Goal: Transaction & Acquisition: Download file/media

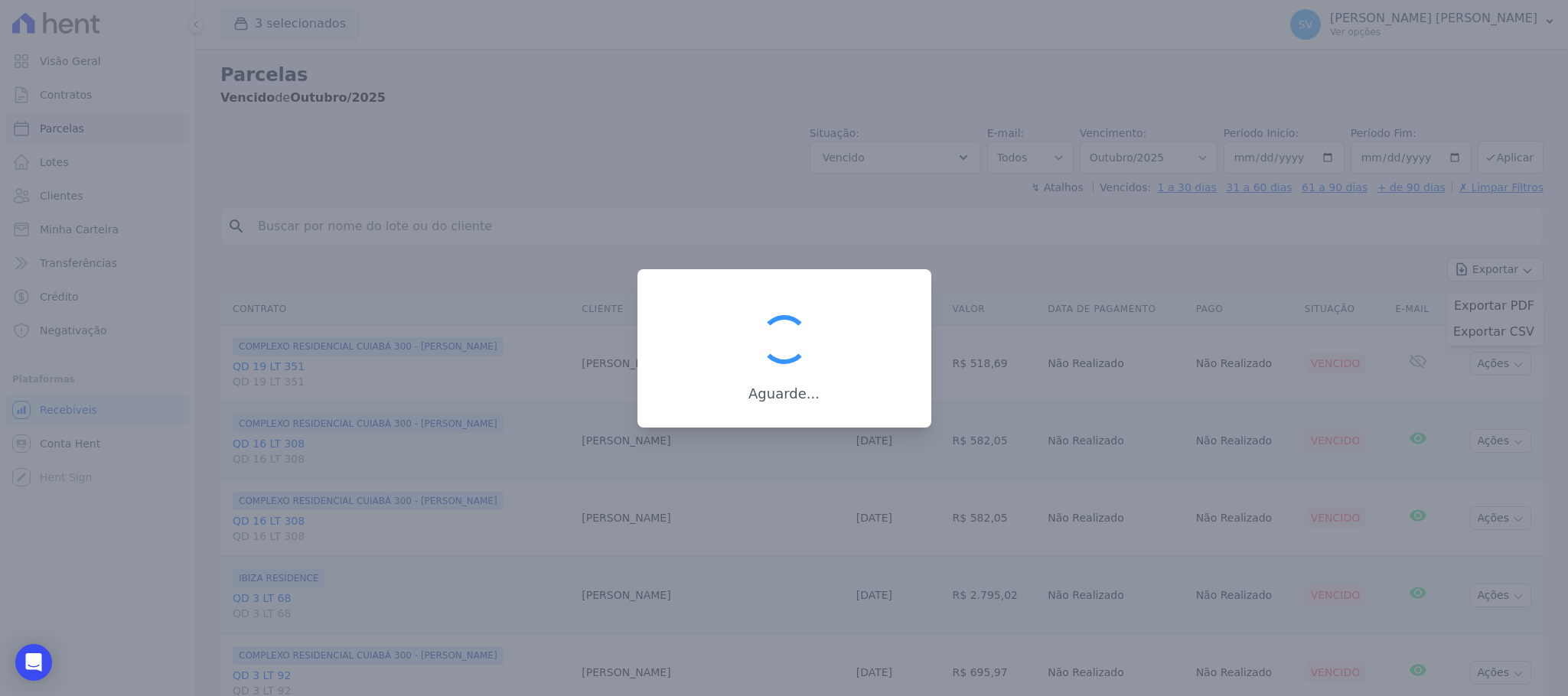
select select
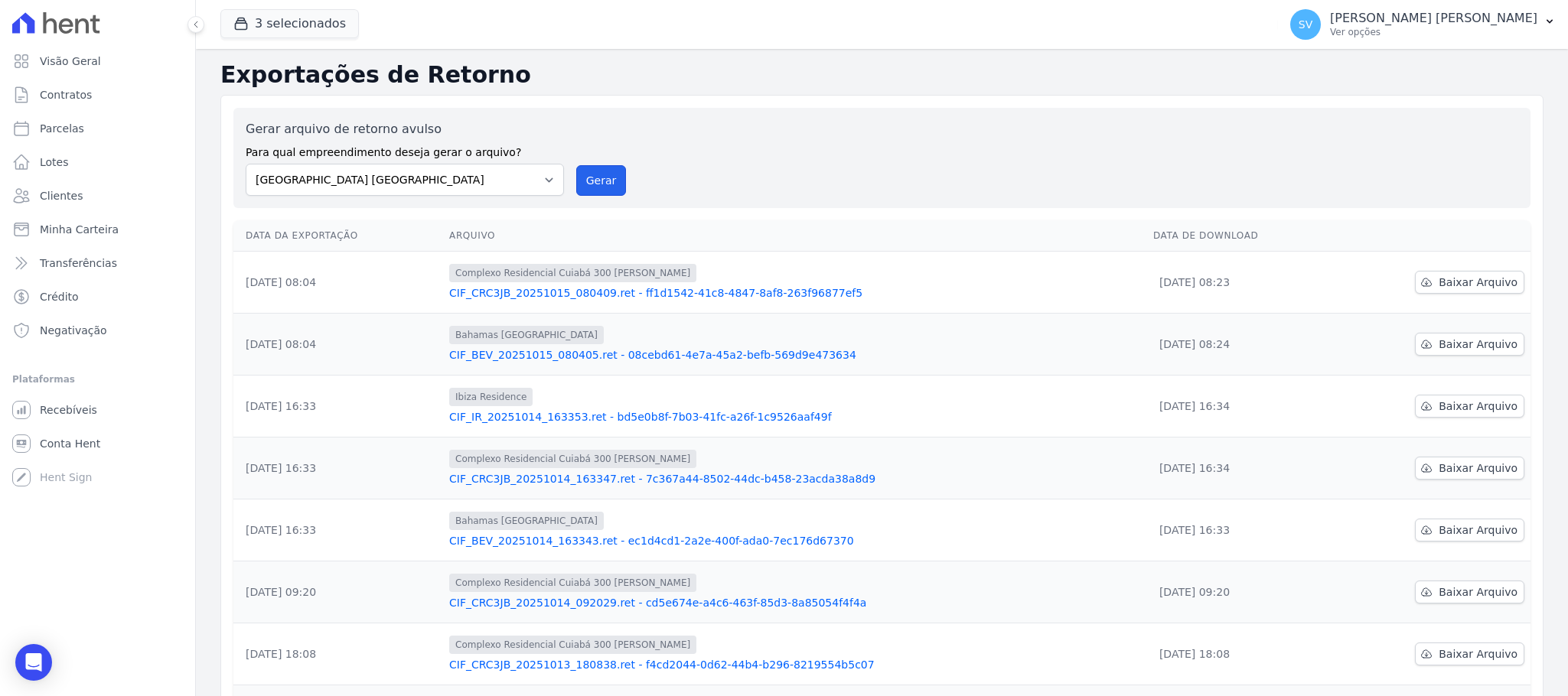
drag, startPoint x: 580, startPoint y: 186, endPoint x: 869, endPoint y: 166, distance: 289.7
click at [580, 185] on button "Gerar" at bounding box center [601, 180] width 50 height 30
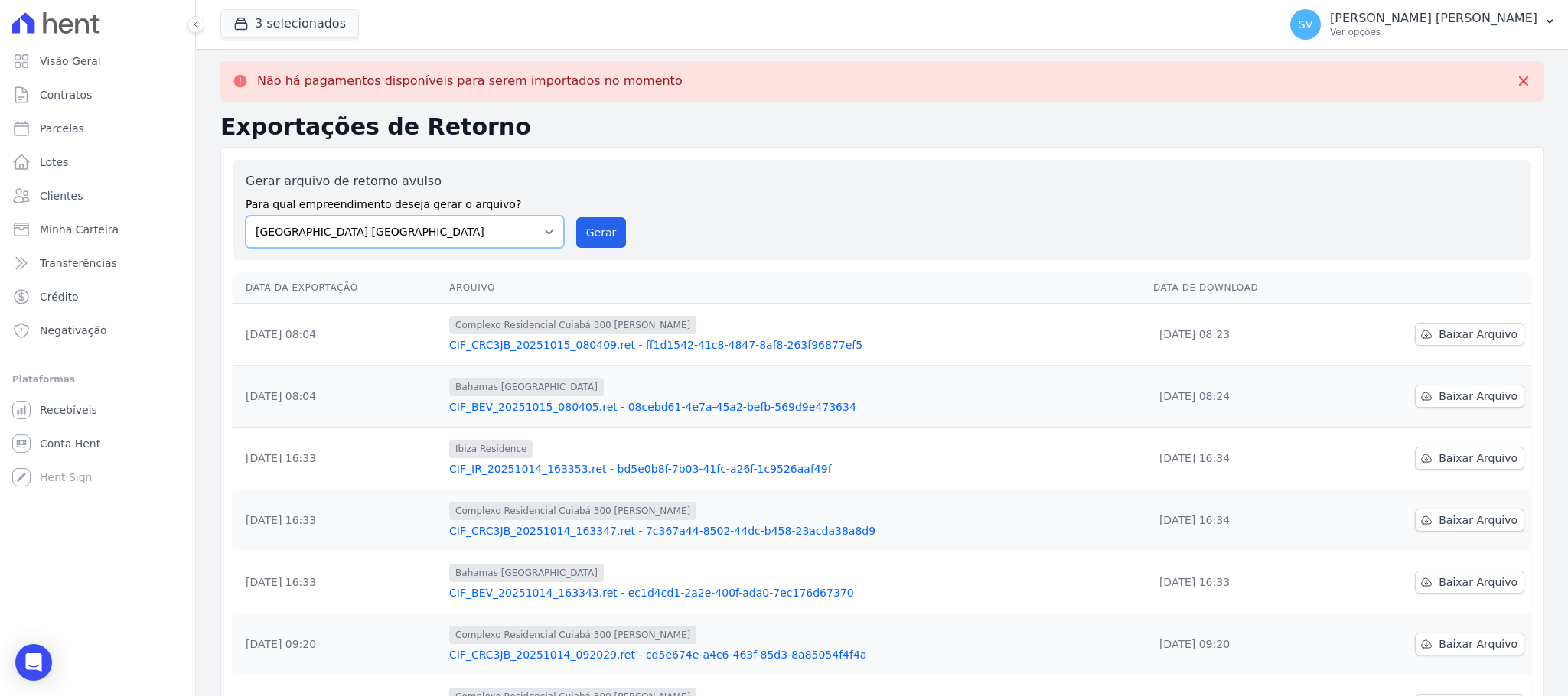
click at [540, 219] on select "[GEOGRAPHIC_DATA] COMPLEXO RESIDENCIAL [GEOGRAPHIC_DATA] 300 - [PERSON_NAME][GE…" at bounding box center [405, 232] width 318 height 32
select select "a999329b-d322-46c5-b2df-9163b092fb9b"
click at [245, 216] on select "[GEOGRAPHIC_DATA] COMPLEXO RESIDENCIAL [GEOGRAPHIC_DATA] 300 - [PERSON_NAME][GE…" at bounding box center [405, 232] width 318 height 32
click at [592, 230] on button "Gerar" at bounding box center [601, 232] width 50 height 30
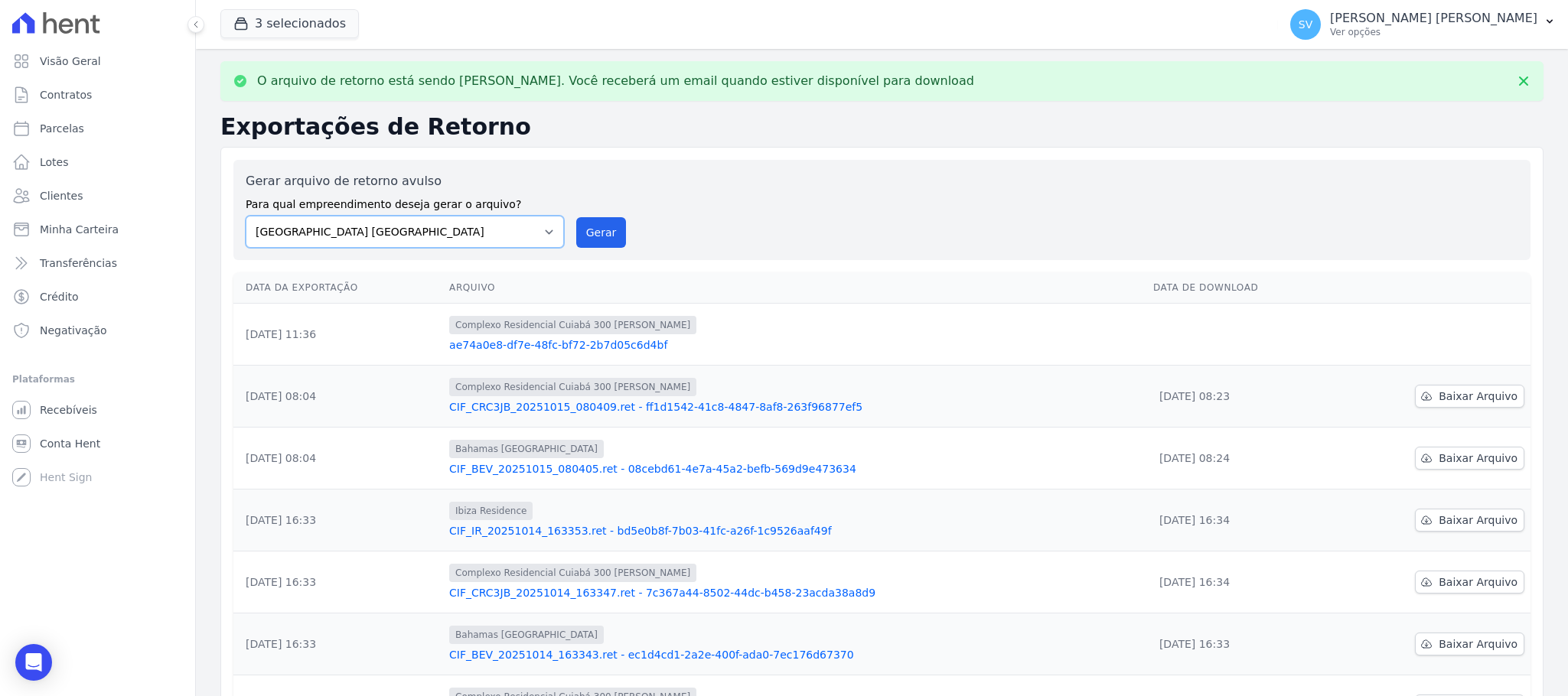
click at [535, 230] on select "[GEOGRAPHIC_DATA] COMPLEXO RESIDENCIAL [GEOGRAPHIC_DATA] 300 - [PERSON_NAME][GE…" at bounding box center [405, 232] width 318 height 32
select select "73a372cd-5640-41c8-aaea-11bd74619c10"
click at [245, 216] on select "[GEOGRAPHIC_DATA] COMPLEXO RESIDENCIAL [GEOGRAPHIC_DATA] 300 - [PERSON_NAME][GE…" at bounding box center [405, 232] width 318 height 32
drag, startPoint x: 595, startPoint y: 232, endPoint x: 874, endPoint y: 187, distance: 282.6
click at [596, 232] on button "Gerar" at bounding box center [601, 232] width 50 height 30
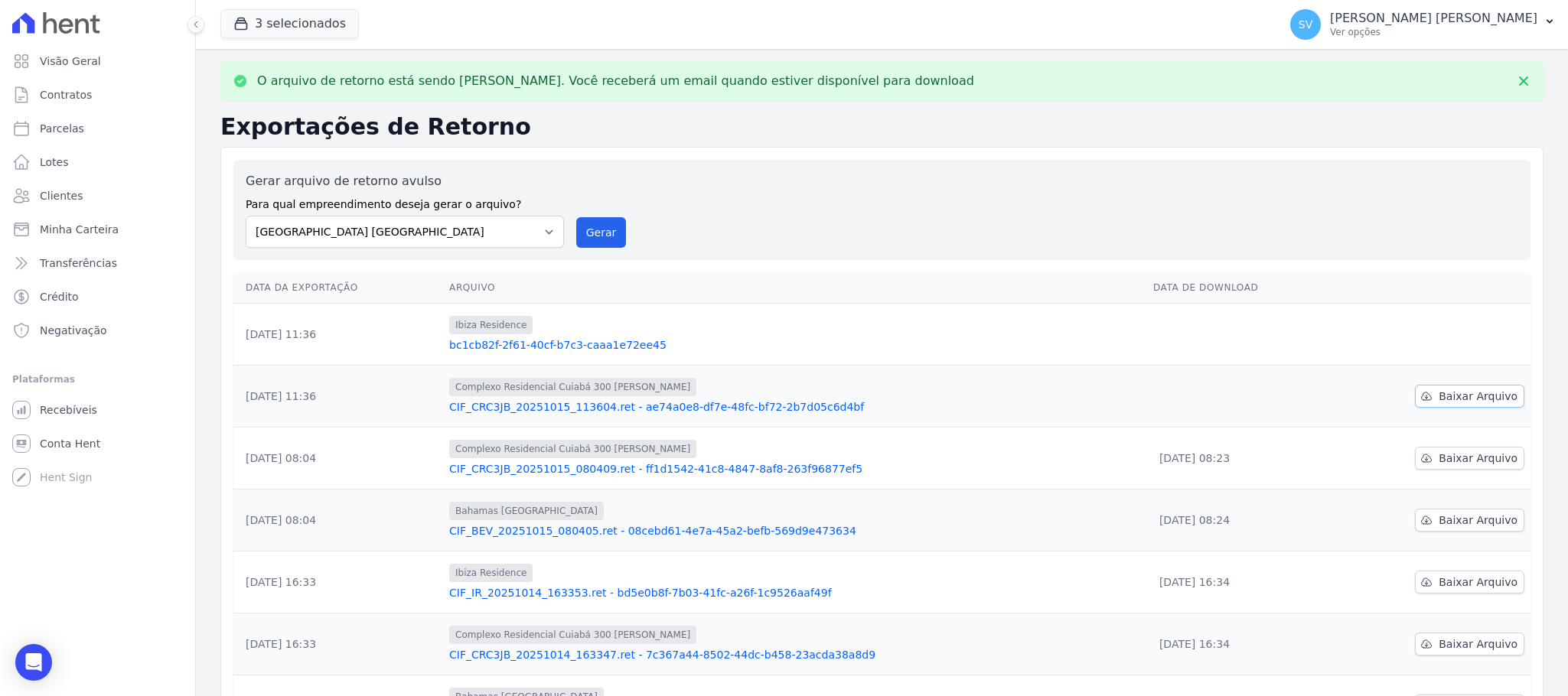
click at [1439, 398] on span "Baixar Arquivo" at bounding box center [1478, 396] width 79 height 15
drag, startPoint x: 592, startPoint y: 225, endPoint x: 880, endPoint y: 187, distance: 290.5
click at [592, 225] on button "Gerar" at bounding box center [601, 232] width 50 height 30
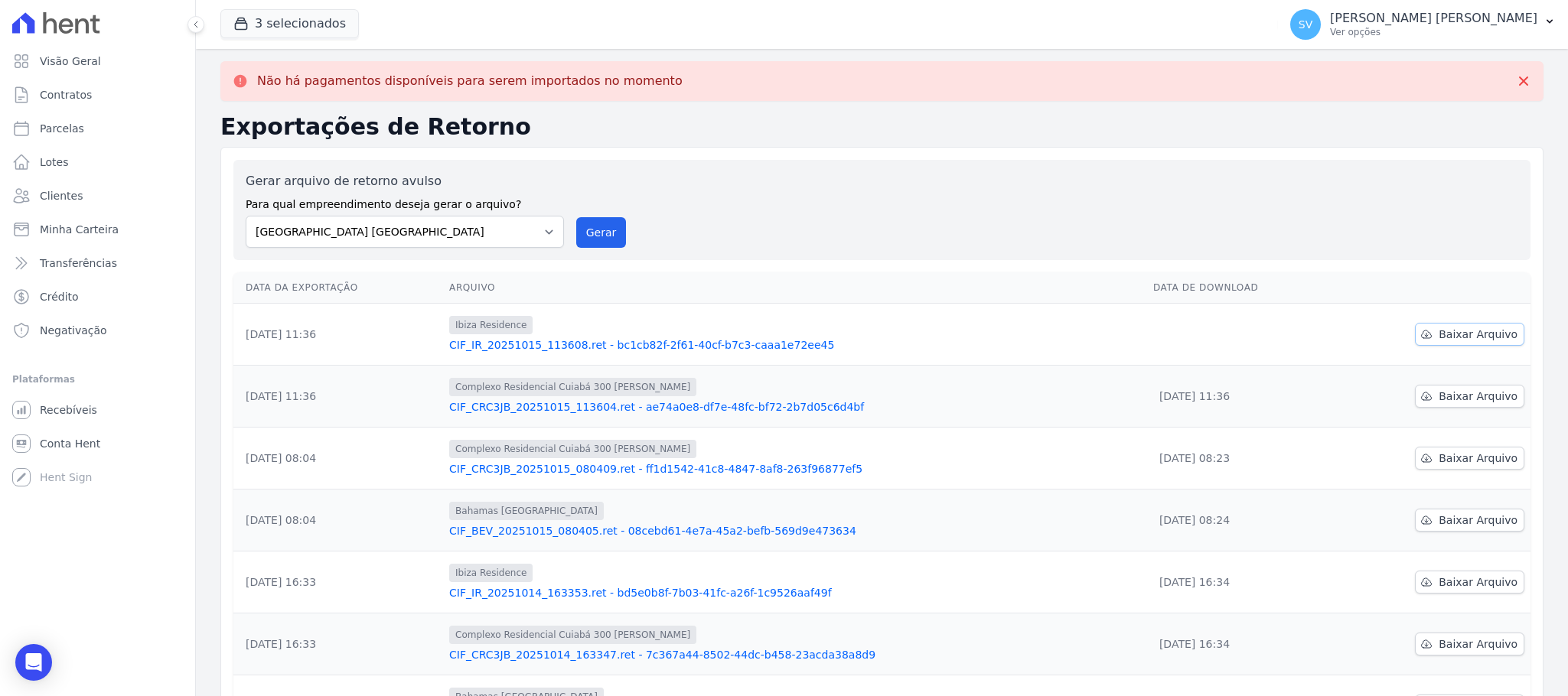
click at [1440, 329] on span "Baixar Arquivo" at bounding box center [1478, 334] width 79 height 15
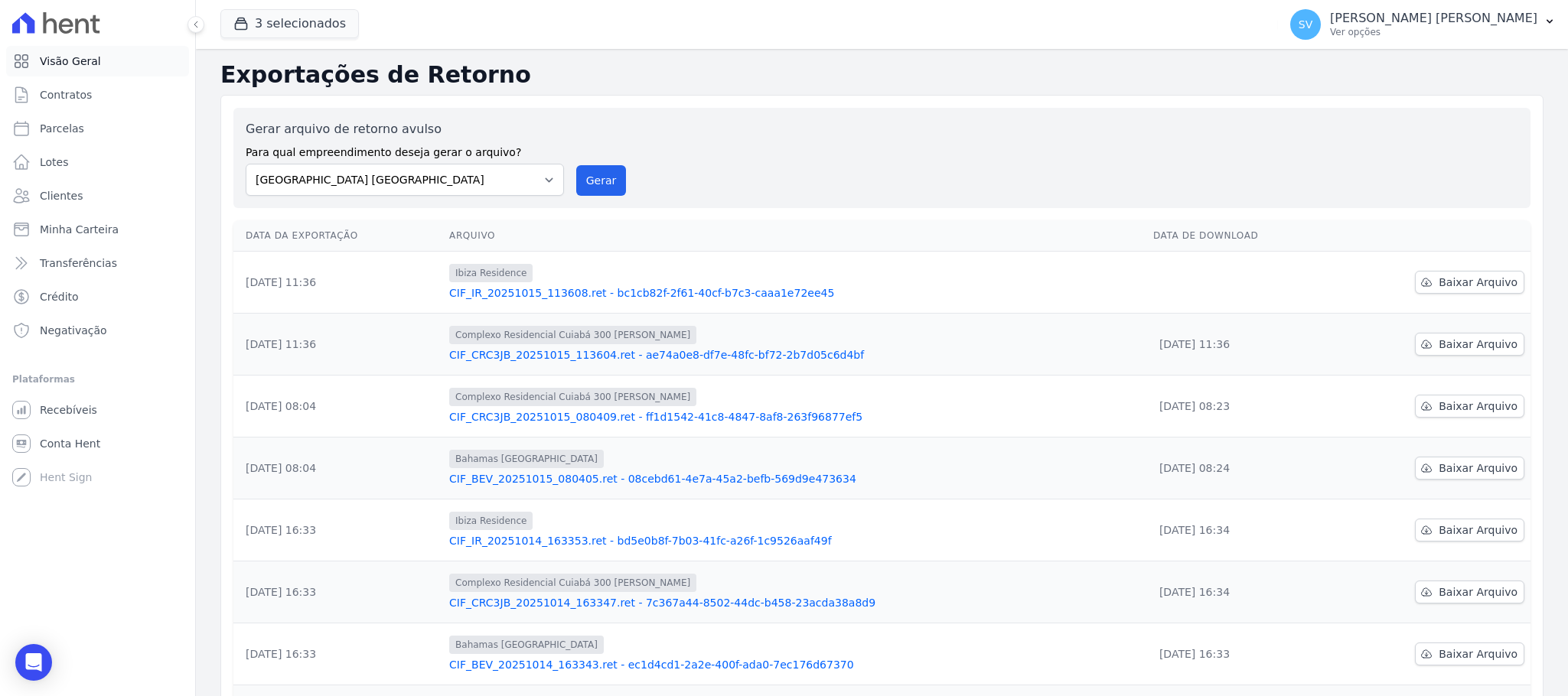
click at [94, 54] on span "Visão Geral" at bounding box center [70, 62] width 62 height 15
click at [71, 121] on span "Parcelas" at bounding box center [62, 129] width 45 height 15
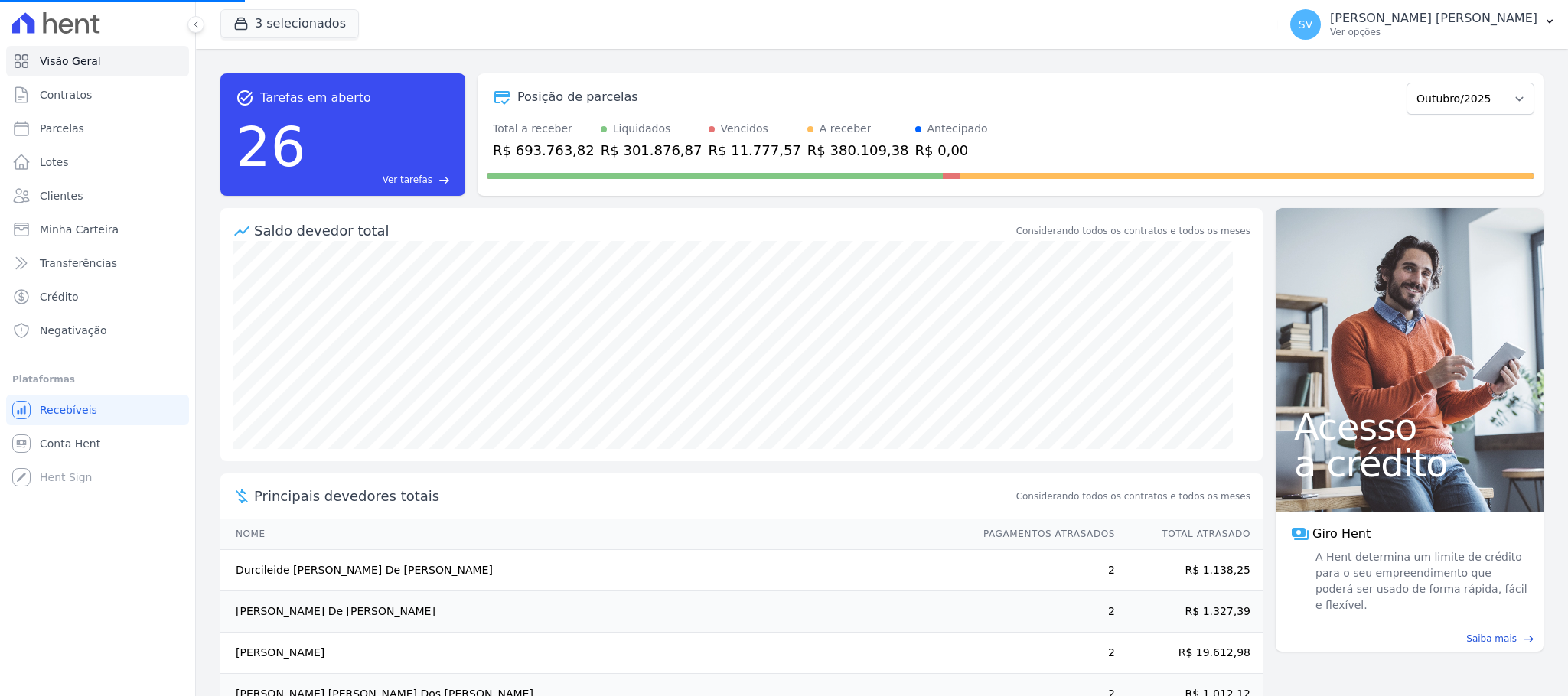
select select
